Goal: Information Seeking & Learning: Learn about a topic

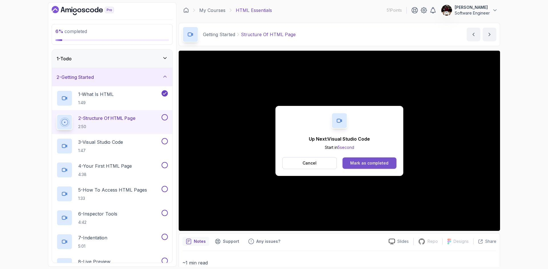
click at [388, 163] on button "Mark as completed" at bounding box center [369, 163] width 54 height 11
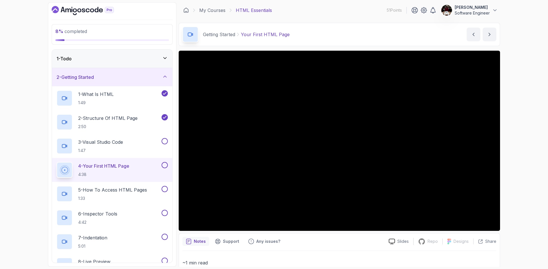
click at [369, 163] on div at bounding box center [339, 141] width 321 height 181
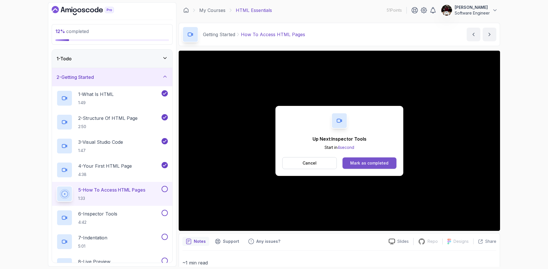
click at [352, 162] on div "Mark as completed" at bounding box center [369, 164] width 38 height 6
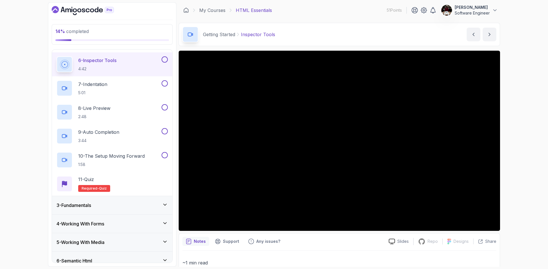
scroll to position [153, 0]
